Goal: Communication & Community: Ask a question

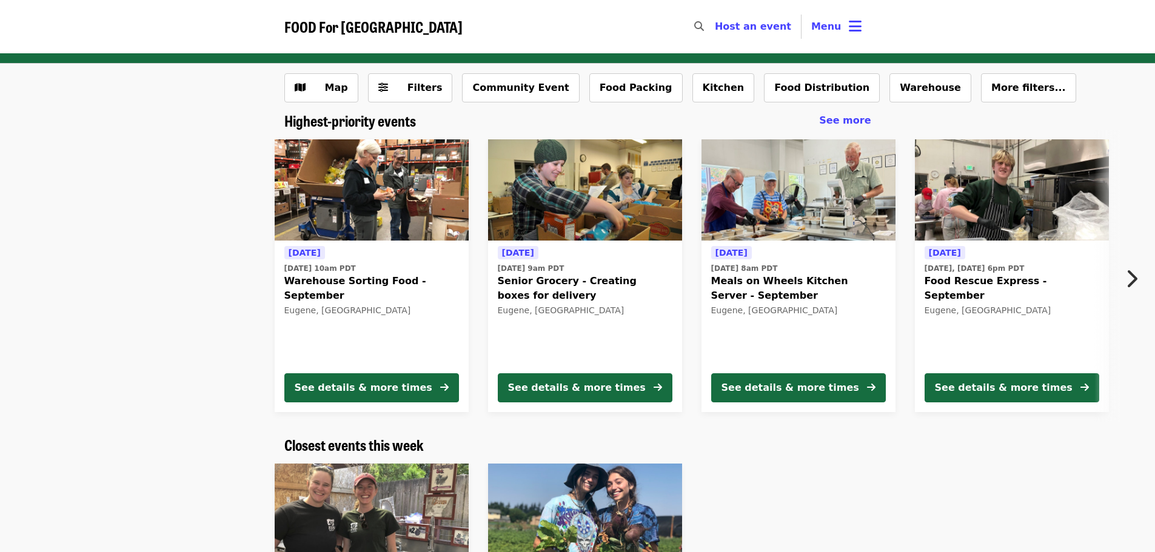
click at [1003, 222] on img at bounding box center [1012, 190] width 194 height 102
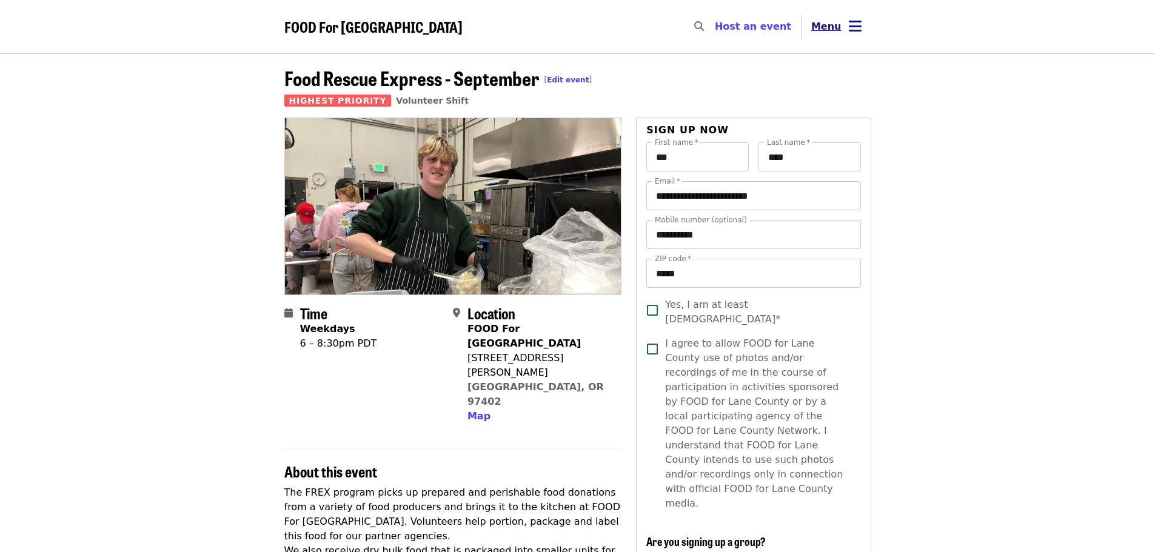
click at [852, 27] on icon "bars icon" at bounding box center [855, 27] width 13 height 18
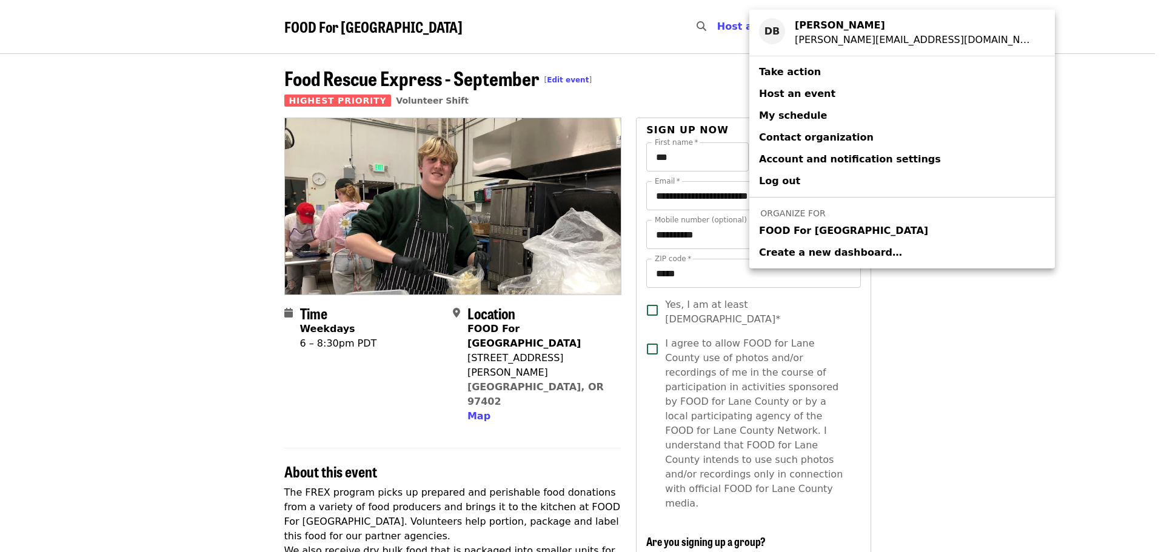
click at [1050, 37] on div "Account menu" at bounding box center [582, 276] width 1164 height 552
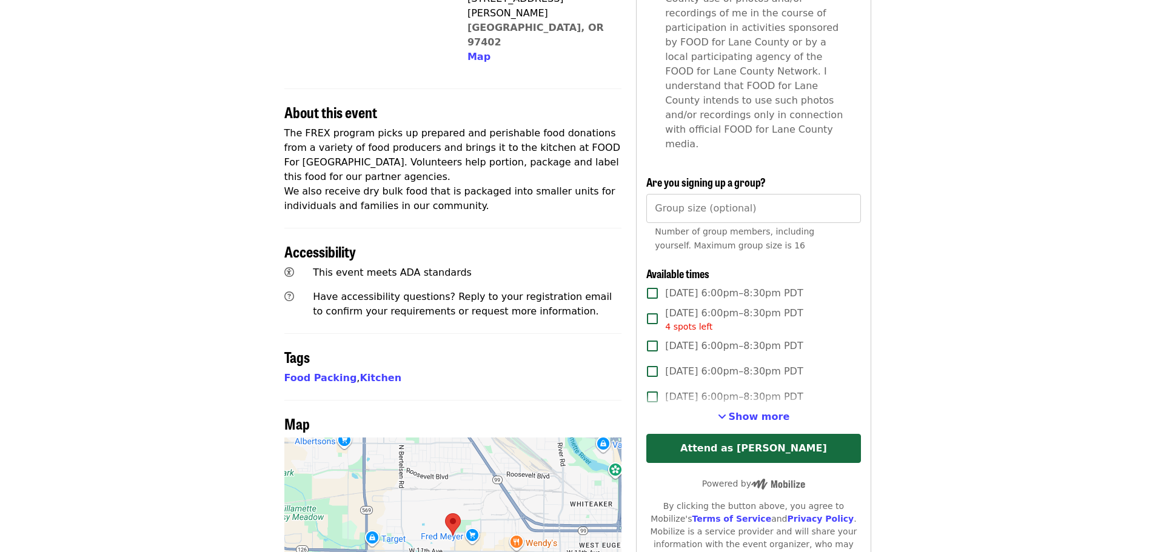
scroll to position [453, 0]
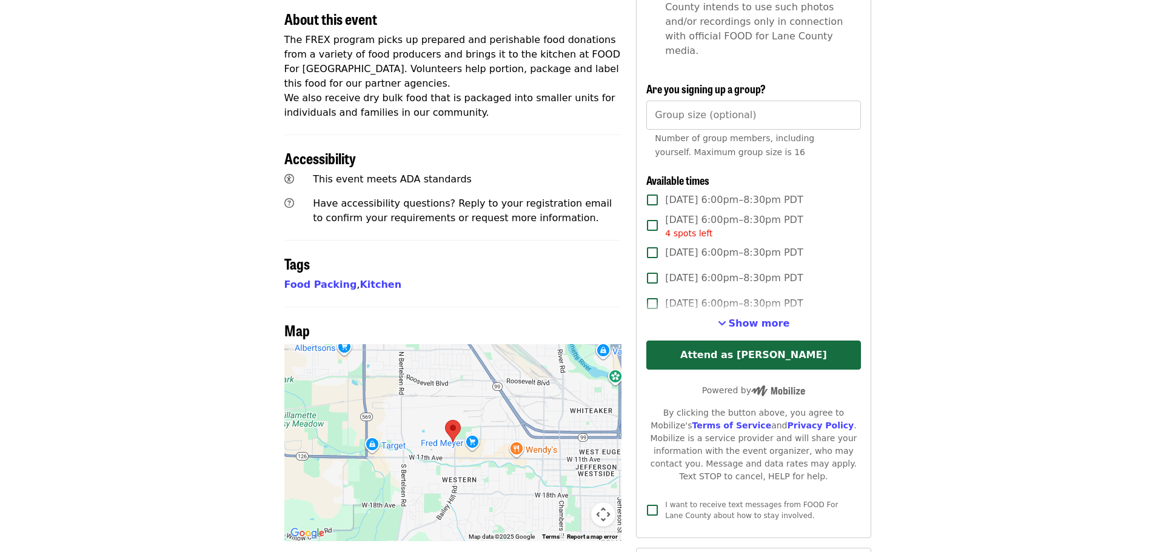
click at [757, 318] on span "Show more" at bounding box center [759, 324] width 61 height 12
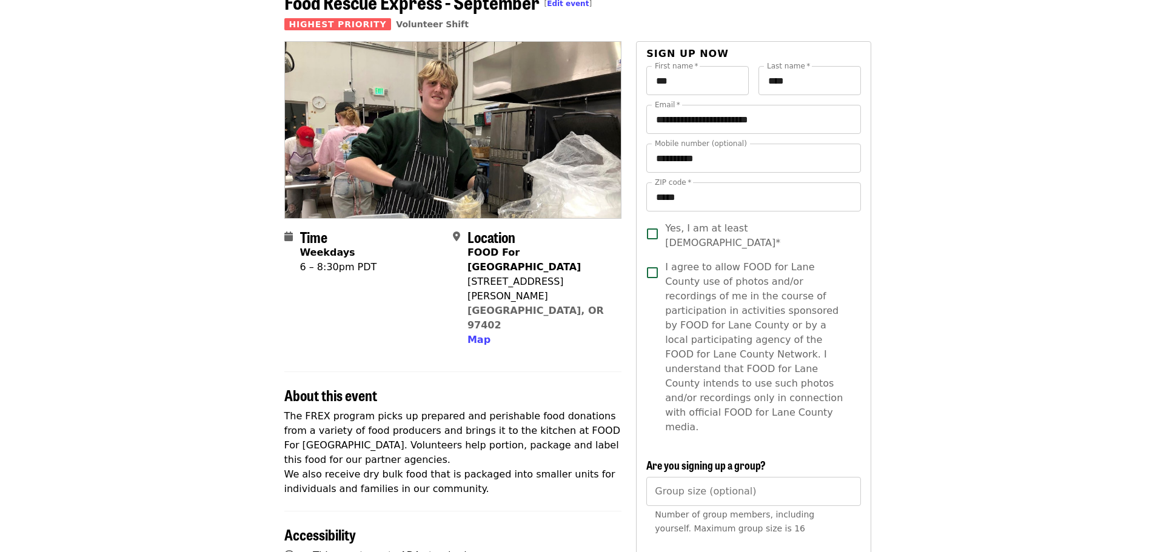
scroll to position [0, 0]
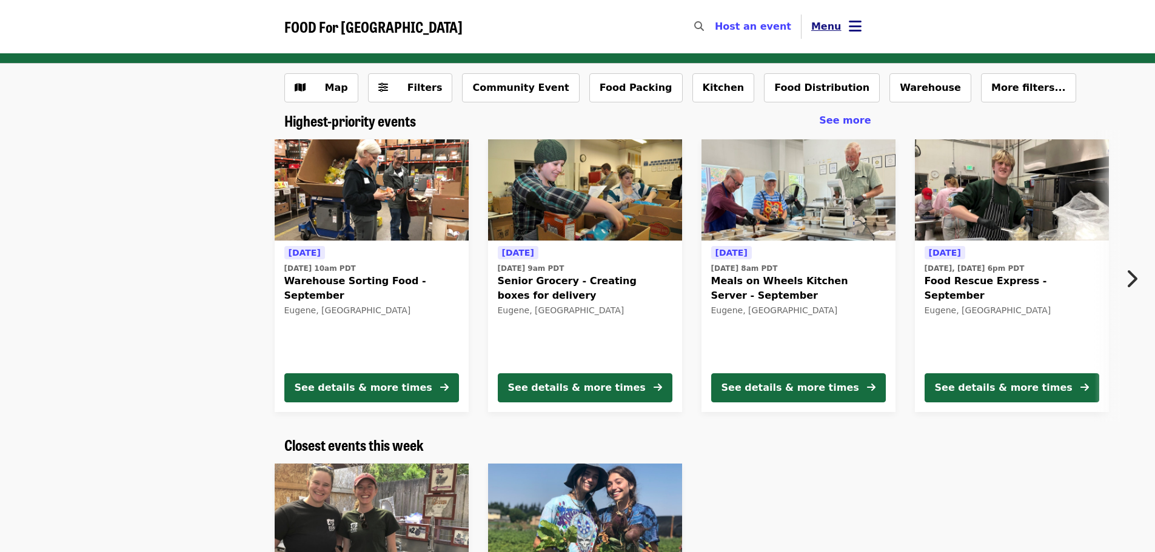
click at [851, 26] on icon "bars icon" at bounding box center [855, 27] width 13 height 18
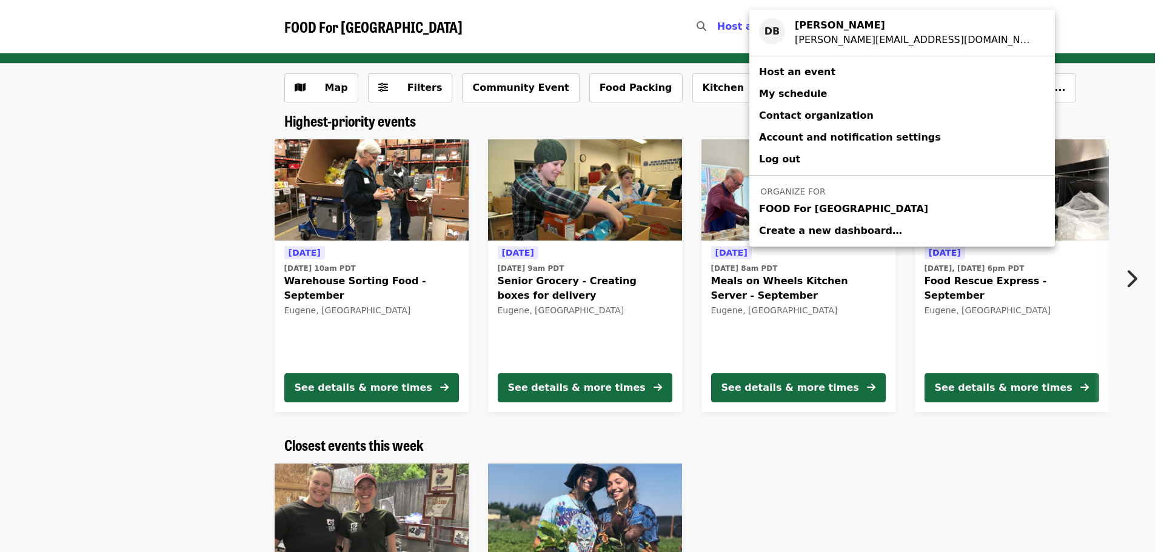
click at [1009, 29] on div "Account menu" at bounding box center [582, 276] width 1164 height 552
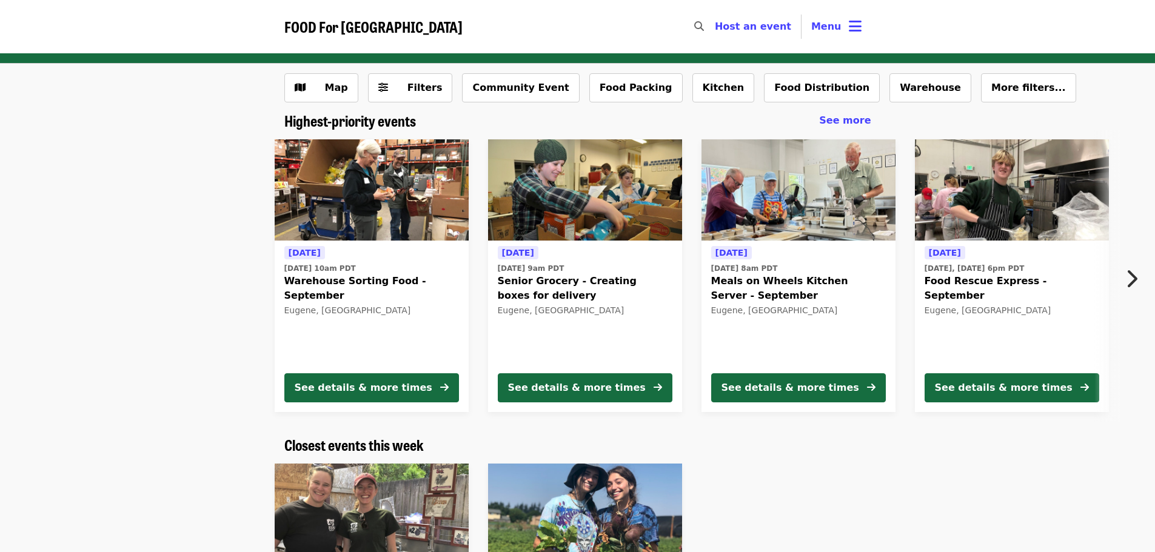
click at [1030, 208] on img at bounding box center [1012, 190] width 194 height 102
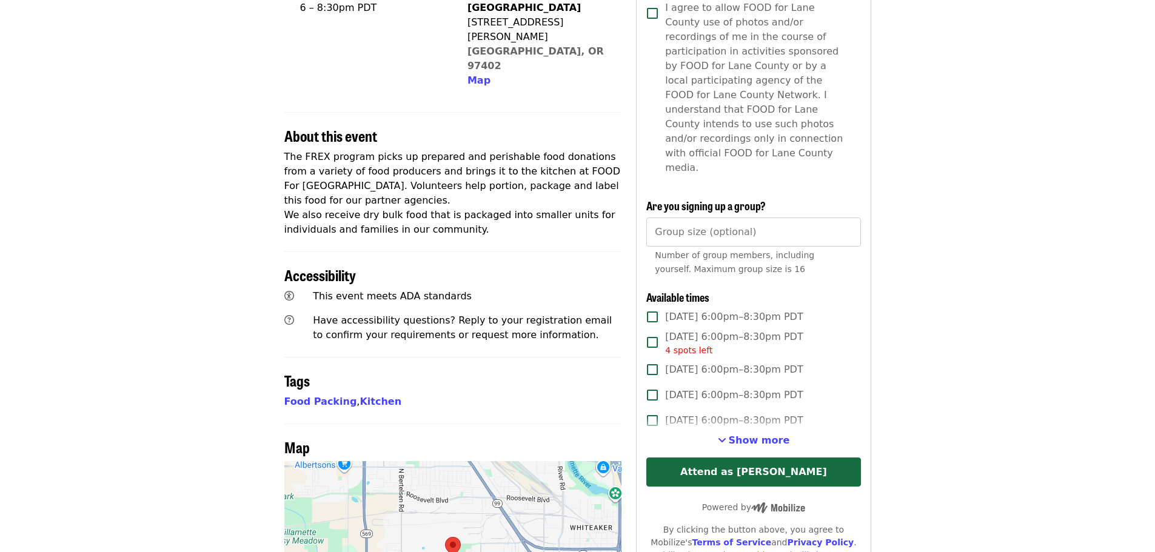
scroll to position [364, 0]
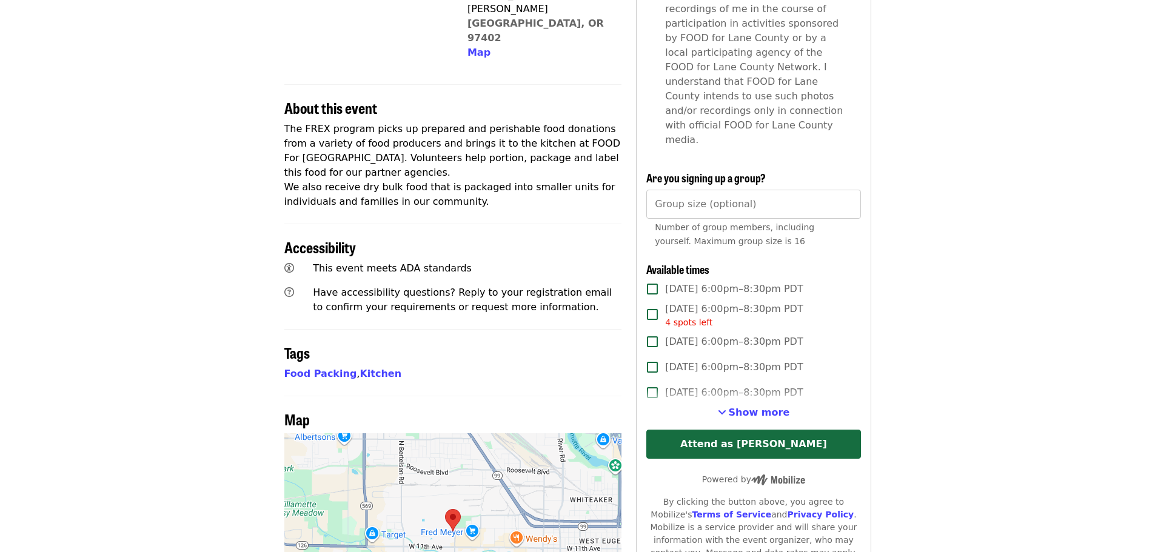
click at [762, 407] on span "Show more" at bounding box center [759, 413] width 61 height 12
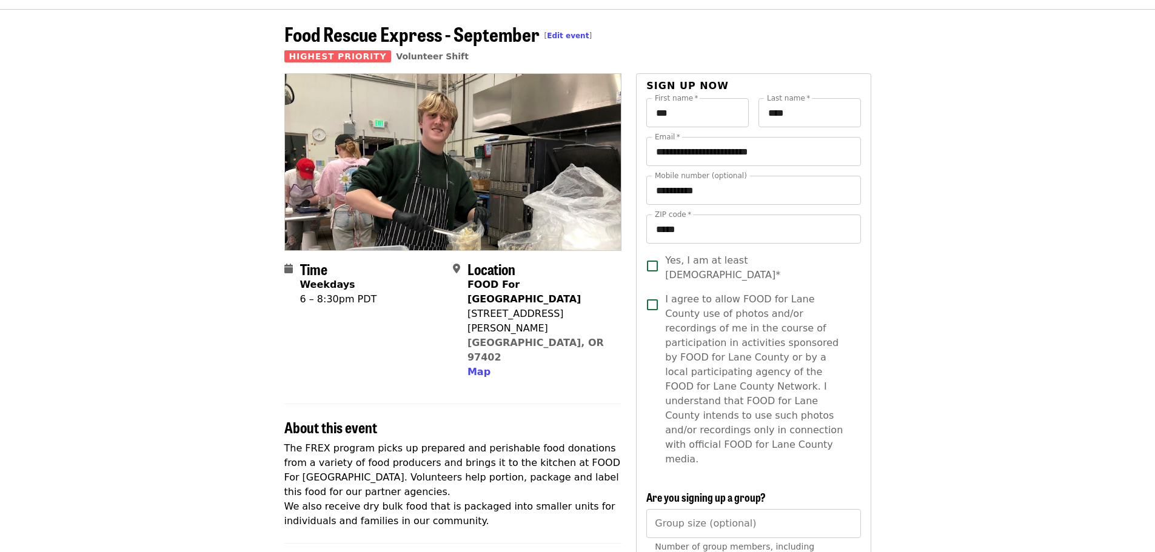
scroll to position [0, 0]
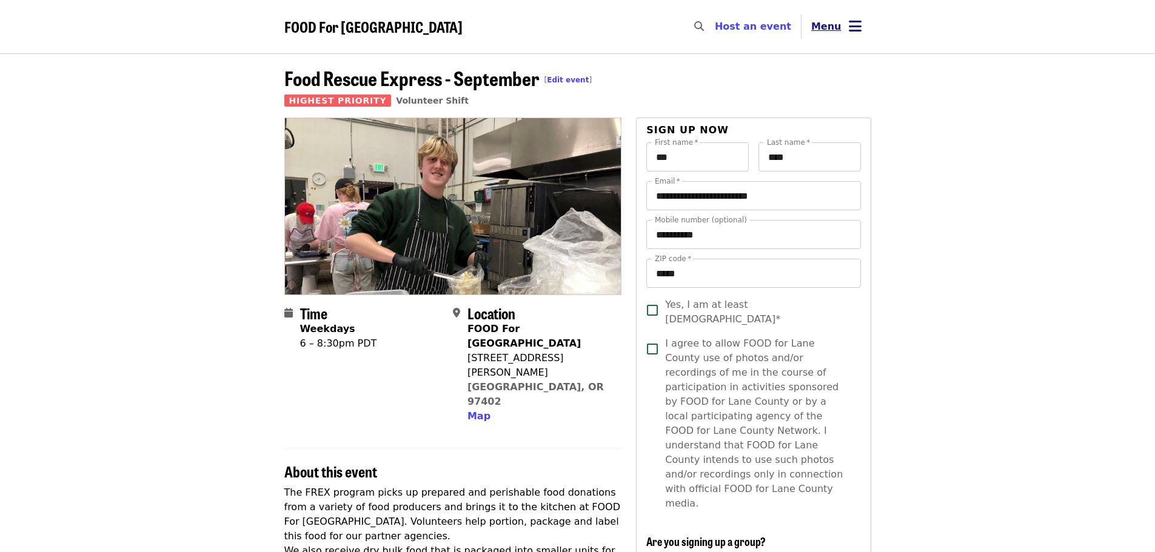
click at [852, 29] on icon "bars icon" at bounding box center [855, 27] width 13 height 18
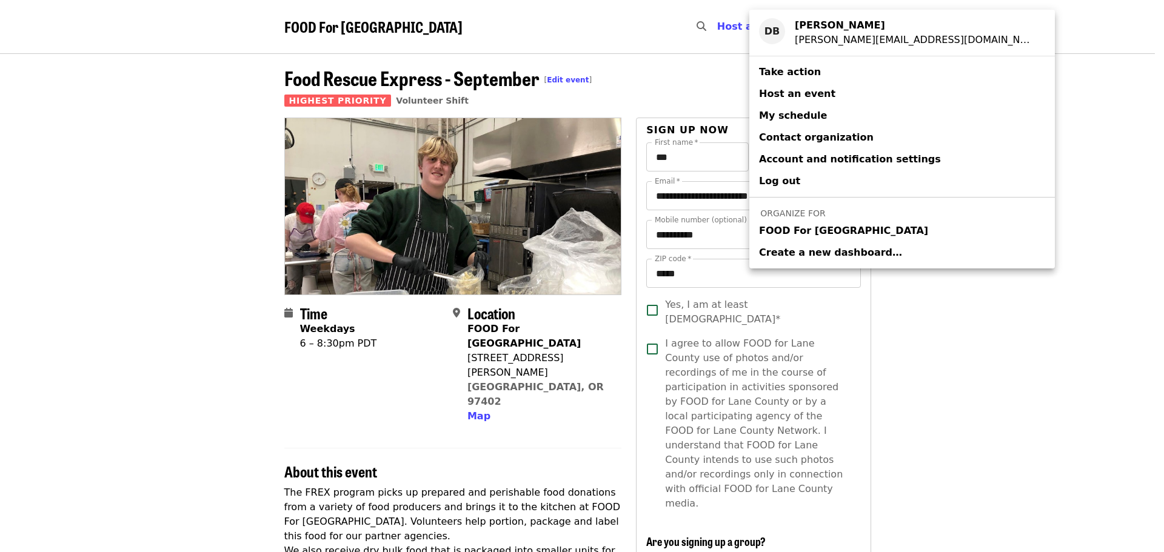
click at [1062, 88] on div "Account menu" at bounding box center [582, 276] width 1164 height 552
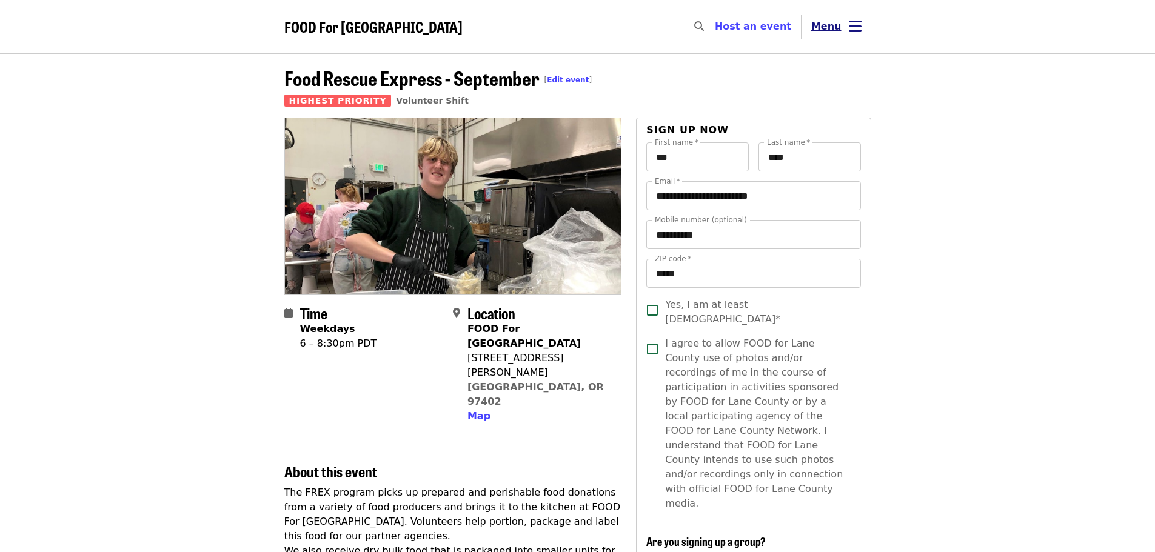
click at [848, 20] on button "Menu" at bounding box center [837, 26] width 70 height 29
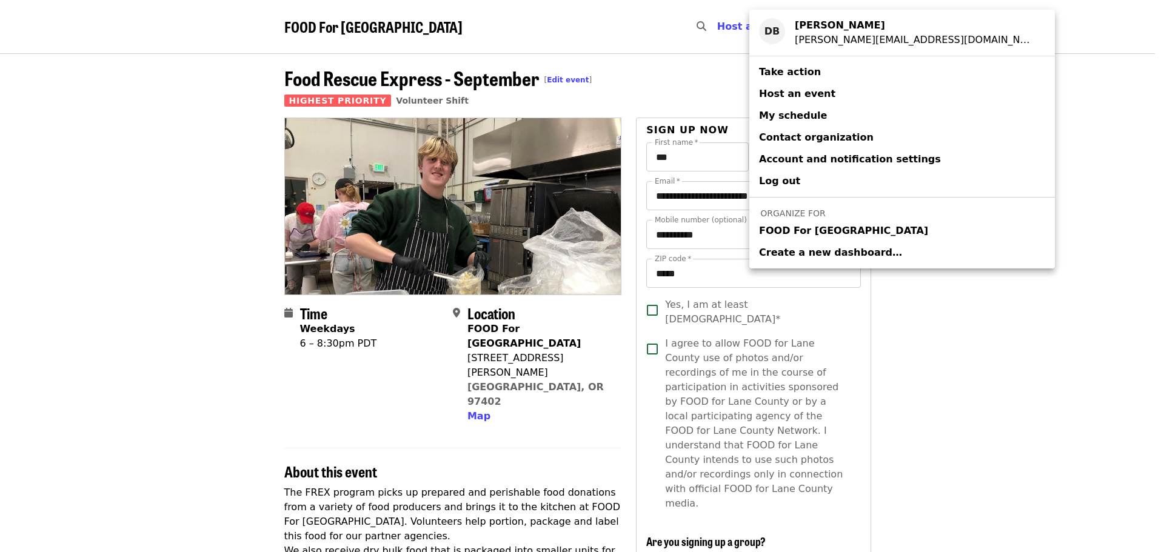
click at [793, 228] on span "FOOD For [GEOGRAPHIC_DATA]" at bounding box center [843, 231] width 169 height 15
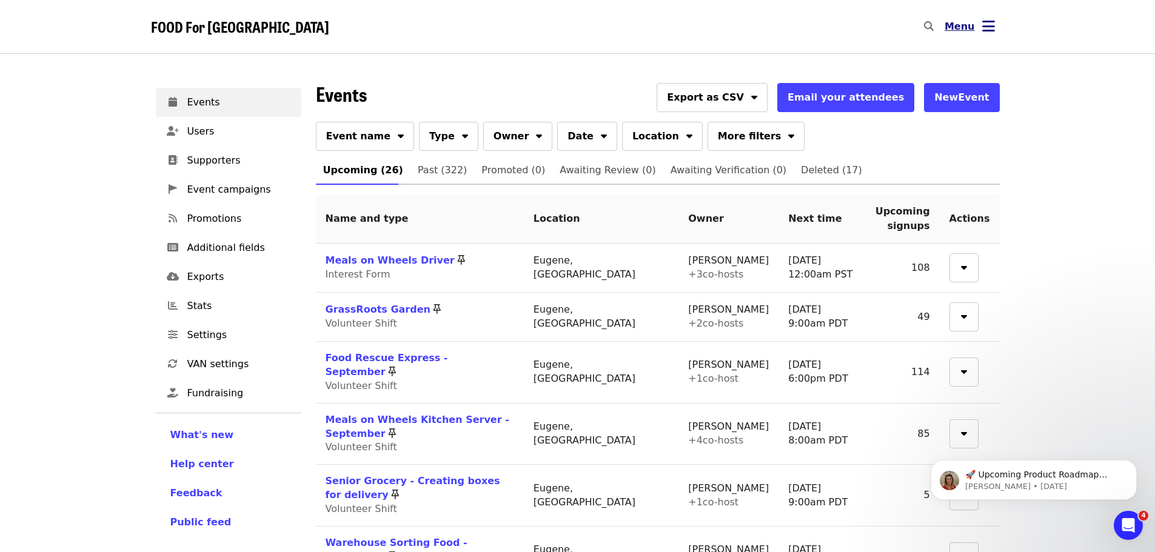
click at [986, 30] on icon "bars icon" at bounding box center [988, 27] width 13 height 18
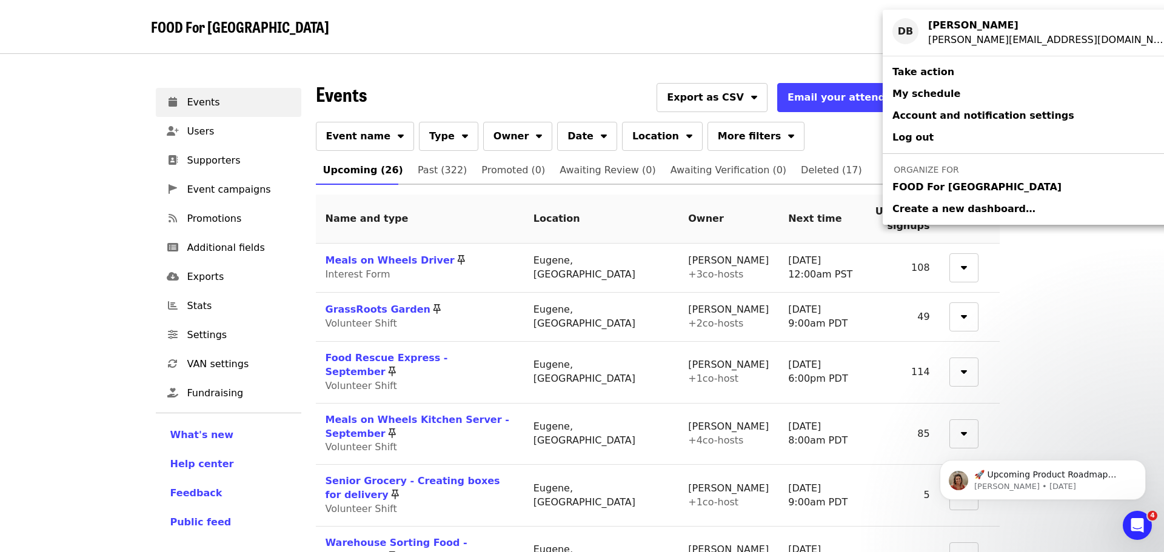
click at [912, 71] on span "Take action" at bounding box center [924, 72] width 62 height 12
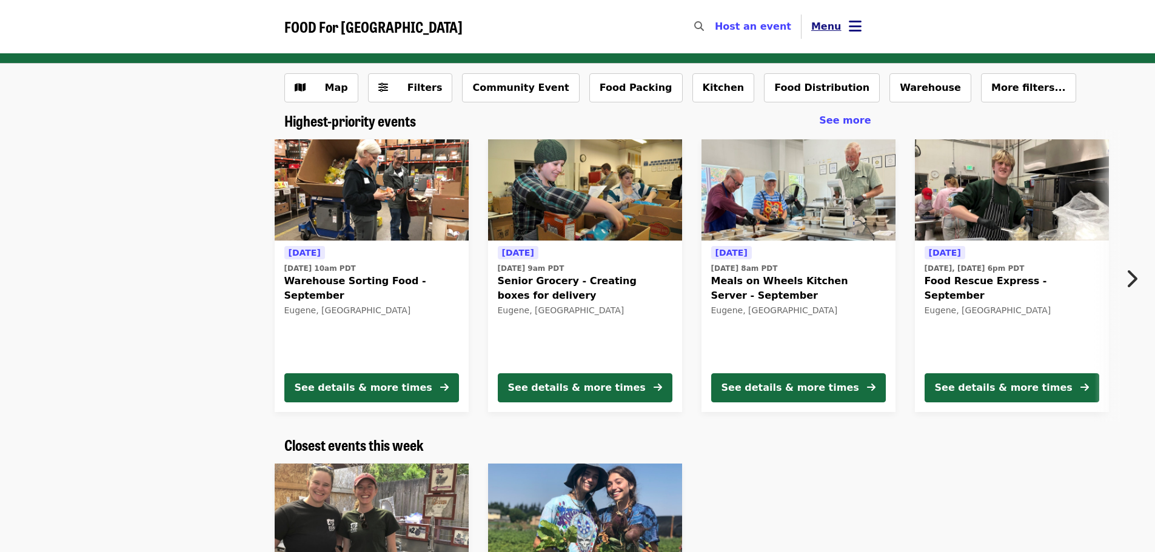
click at [853, 27] on icon "bars icon" at bounding box center [855, 27] width 13 height 18
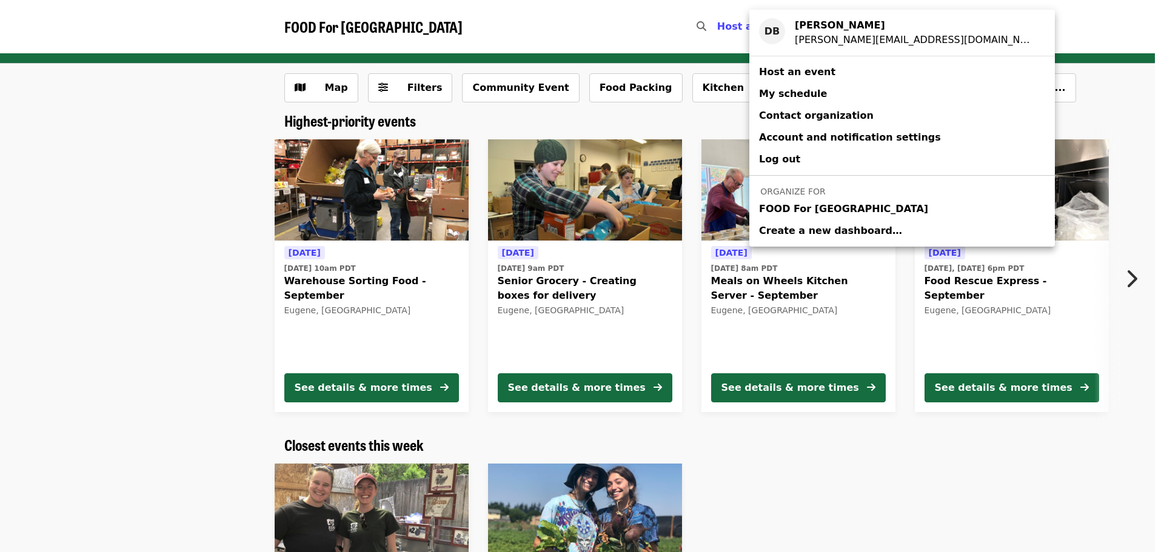
click at [1012, 18] on div "Account menu" at bounding box center [582, 276] width 1164 height 552
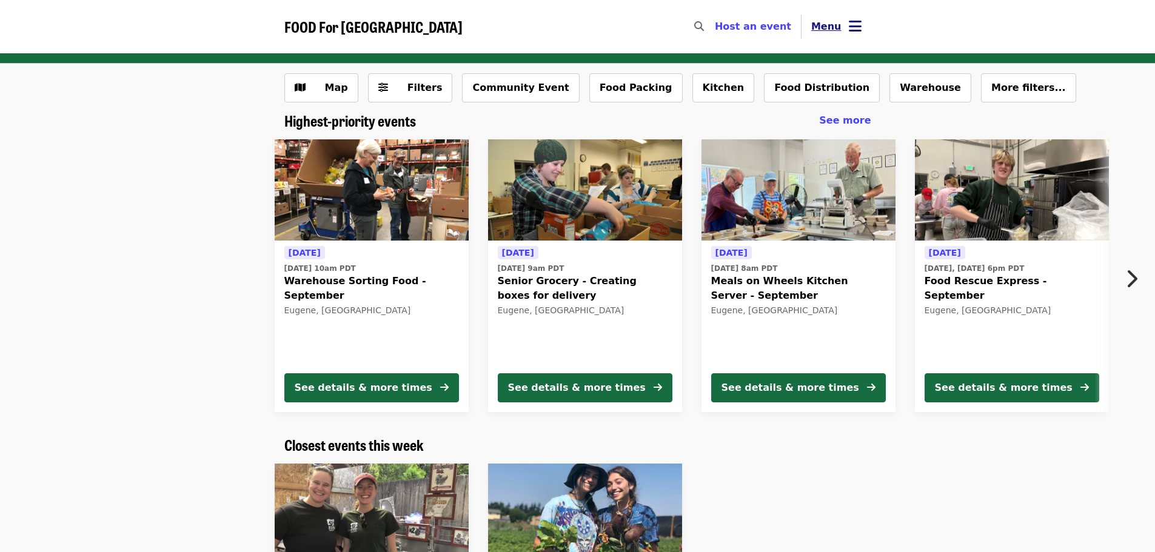
click at [855, 27] on icon "bars icon" at bounding box center [855, 27] width 13 height 18
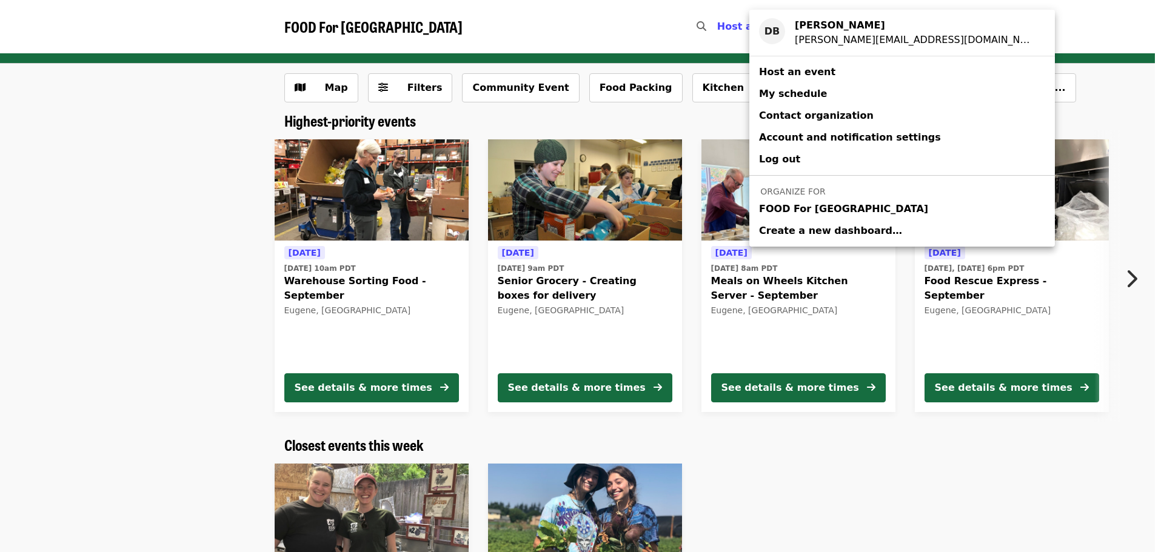
click at [841, 213] on span "FOOD For [GEOGRAPHIC_DATA]" at bounding box center [843, 209] width 169 height 15
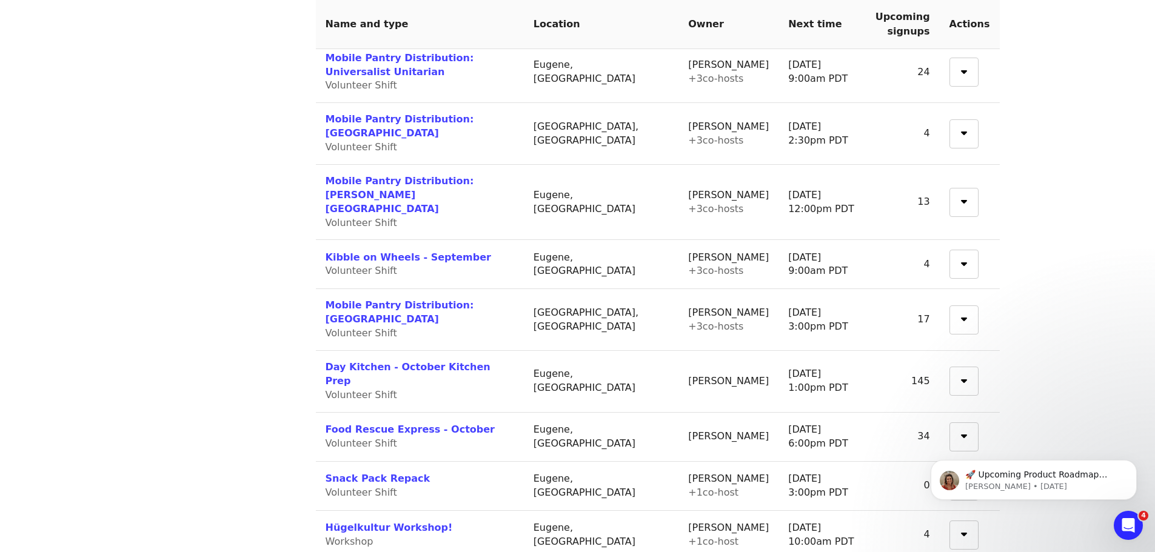
scroll to position [1018, 0]
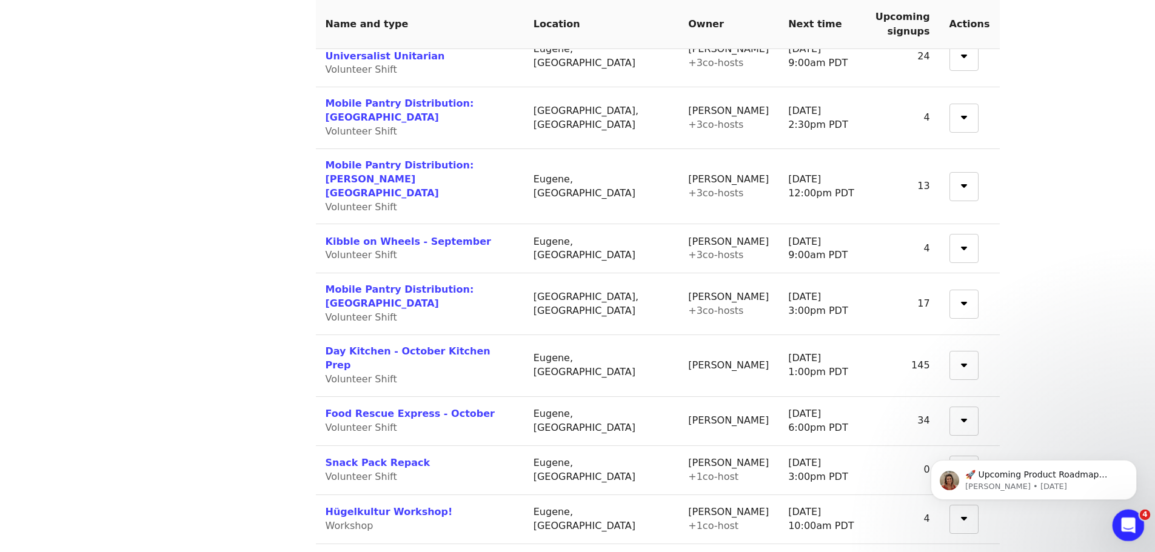
click at [1129, 526] on icon "Open Intercom Messenger" at bounding box center [1127, 524] width 20 height 20
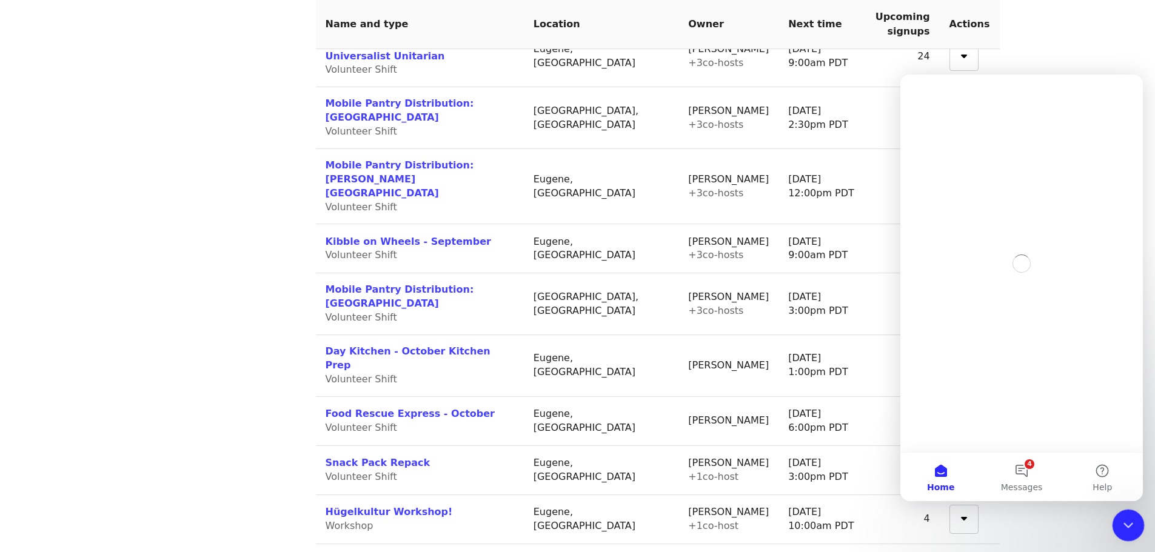
scroll to position [0, 0]
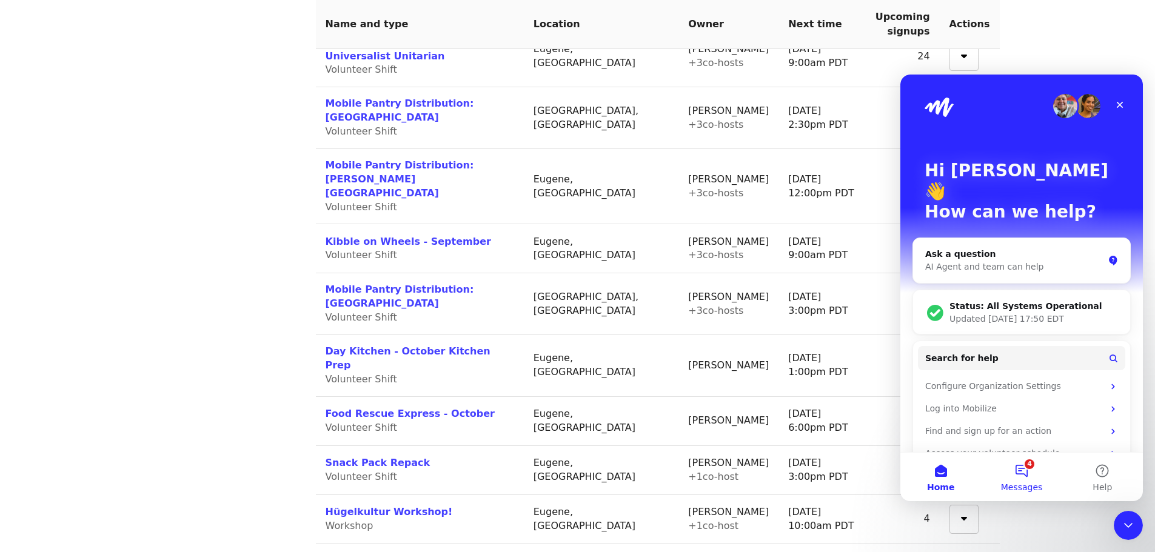
click at [1019, 474] on button "4 Messages" at bounding box center [1021, 477] width 81 height 49
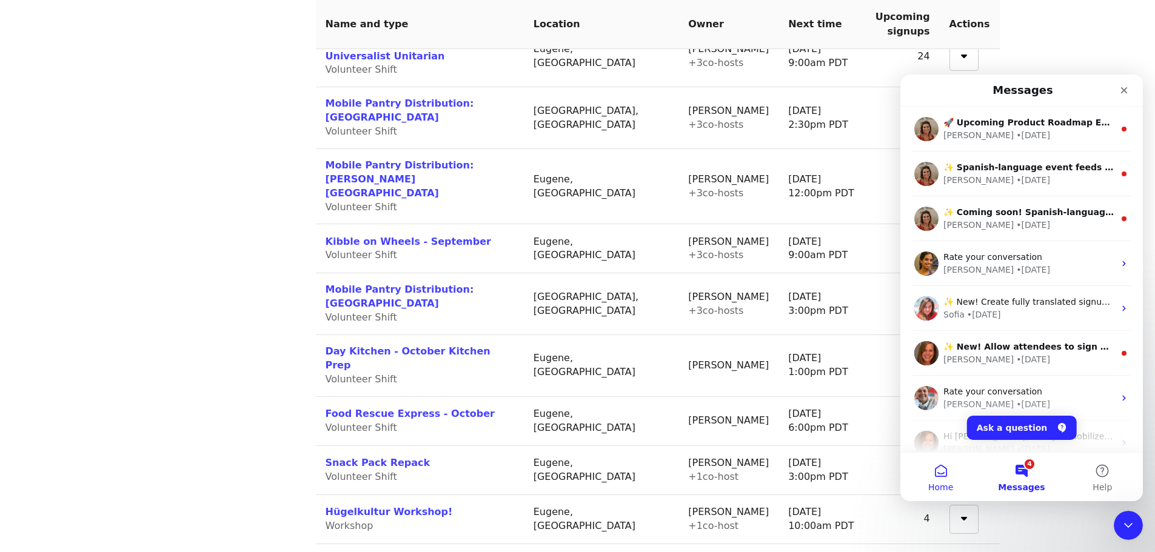
click at [935, 469] on button "Home" at bounding box center [941, 477] width 81 height 49
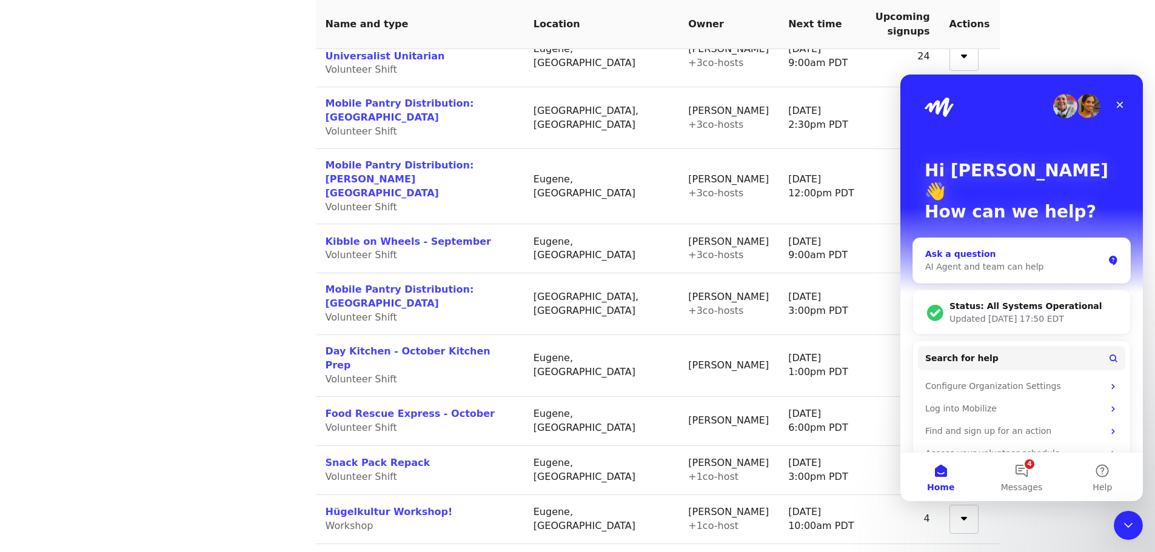
click at [1022, 261] on div "AI Agent and team can help" at bounding box center [1014, 267] width 178 height 13
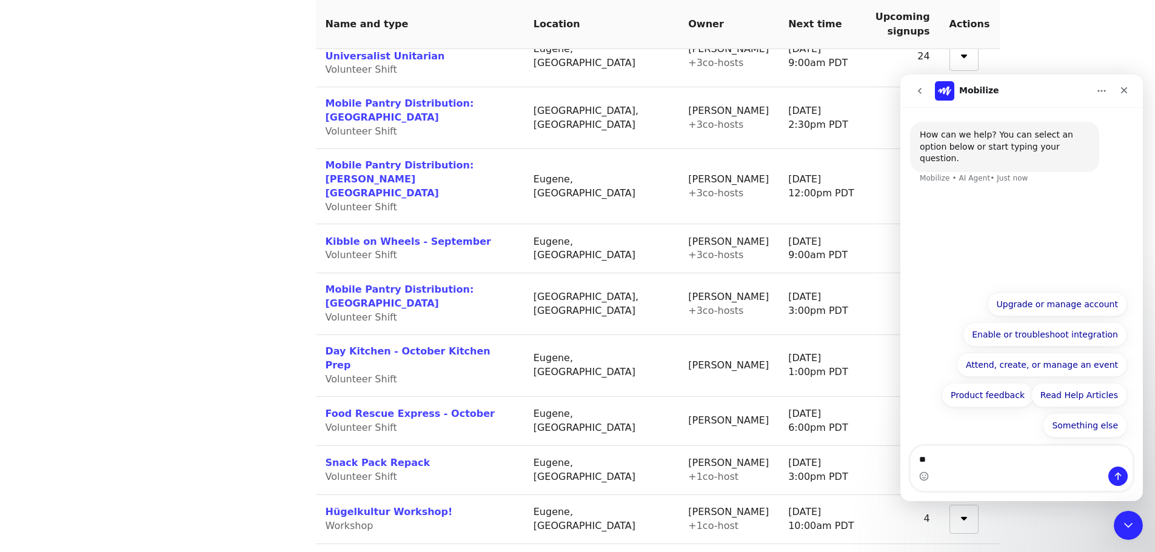
type textarea "*"
type textarea "**********"
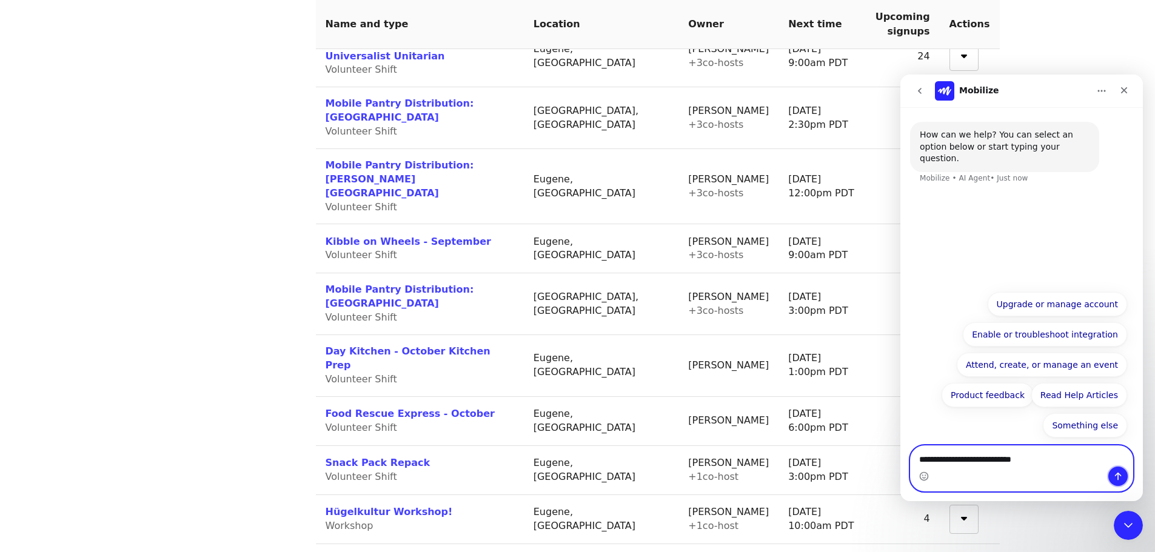
click at [1122, 475] on icon "Send a message…" at bounding box center [1118, 477] width 10 height 10
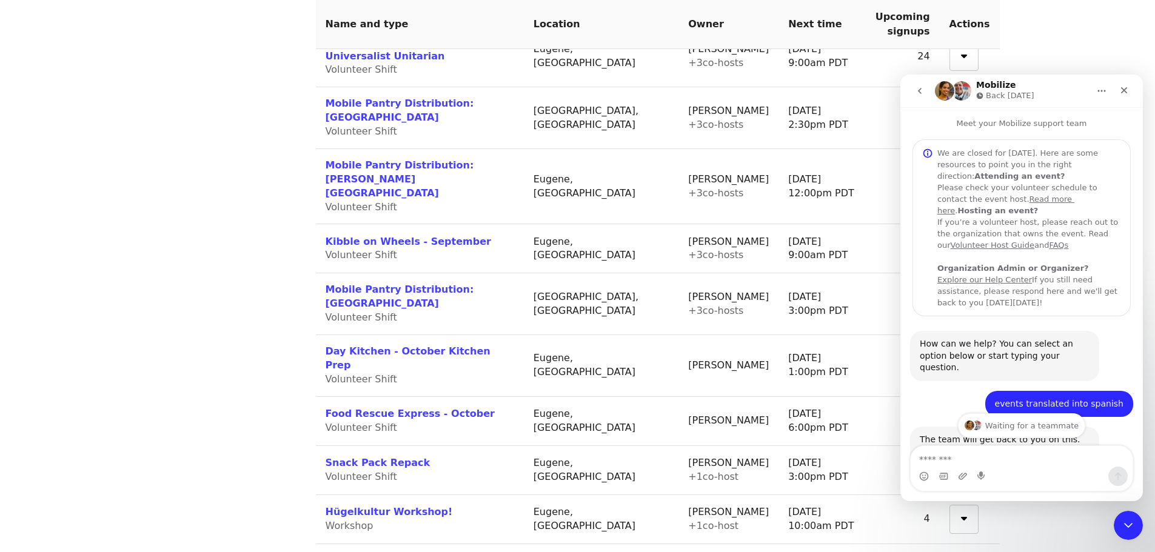
scroll to position [101, 0]
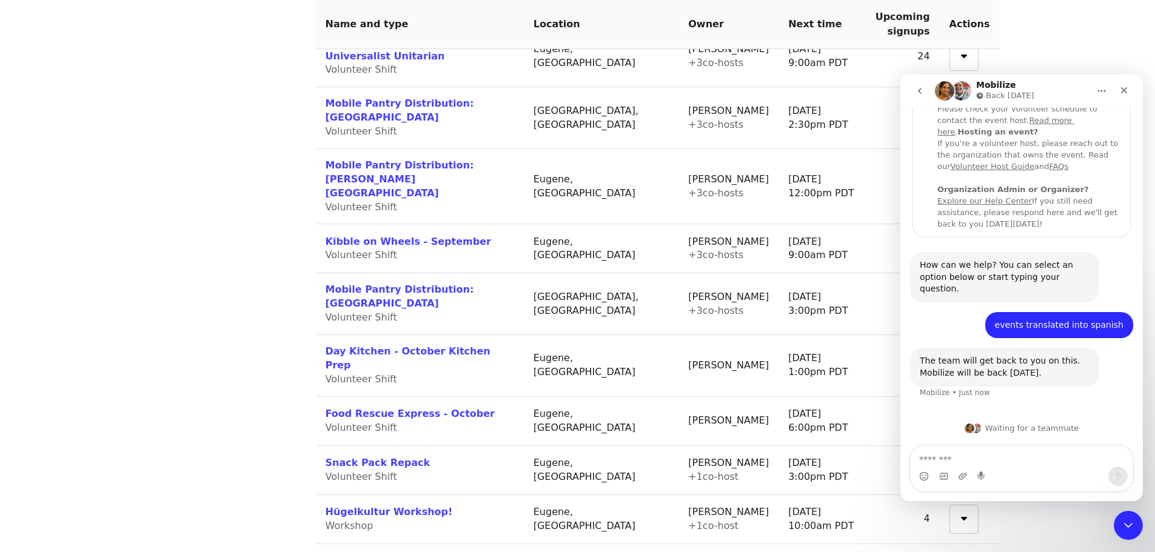
click at [990, 206] on link "Explore our Help Center" at bounding box center [985, 200] width 95 height 9
